Goal: Navigation & Orientation: Find specific page/section

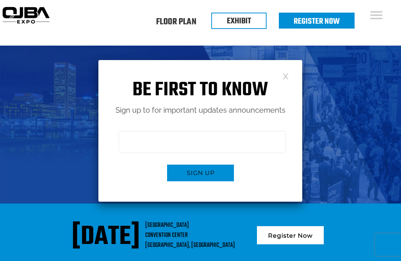
click at [288, 74] on link at bounding box center [285, 76] width 6 height 6
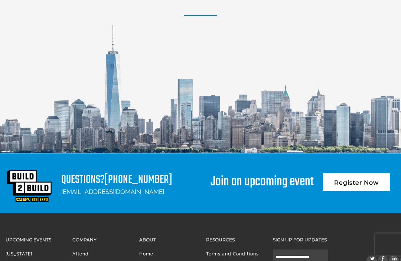
scroll to position [902, 0]
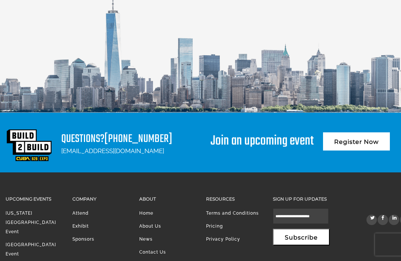
click at [76, 244] on li "Sponsors" at bounding box center [100, 241] width 56 height 13
click at [78, 242] on li "Sponsors" at bounding box center [100, 241] width 56 height 13
click at [17, 243] on link "[GEOGRAPHIC_DATA] Event" at bounding box center [31, 250] width 50 height 14
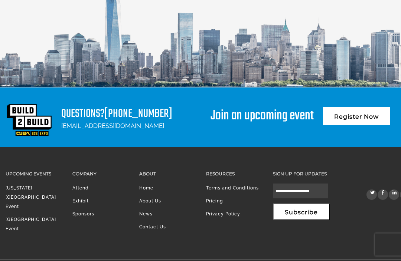
click at [77, 220] on li "Sponsors" at bounding box center [100, 216] width 56 height 13
click at [76, 210] on li "Sponsors" at bounding box center [100, 216] width 56 height 13
click at [80, 215] on link "Sponsors" at bounding box center [83, 214] width 22 height 5
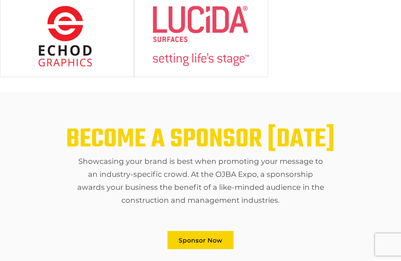
scroll to position [331, 0]
